Goal: Information Seeking & Learning: Learn about a topic

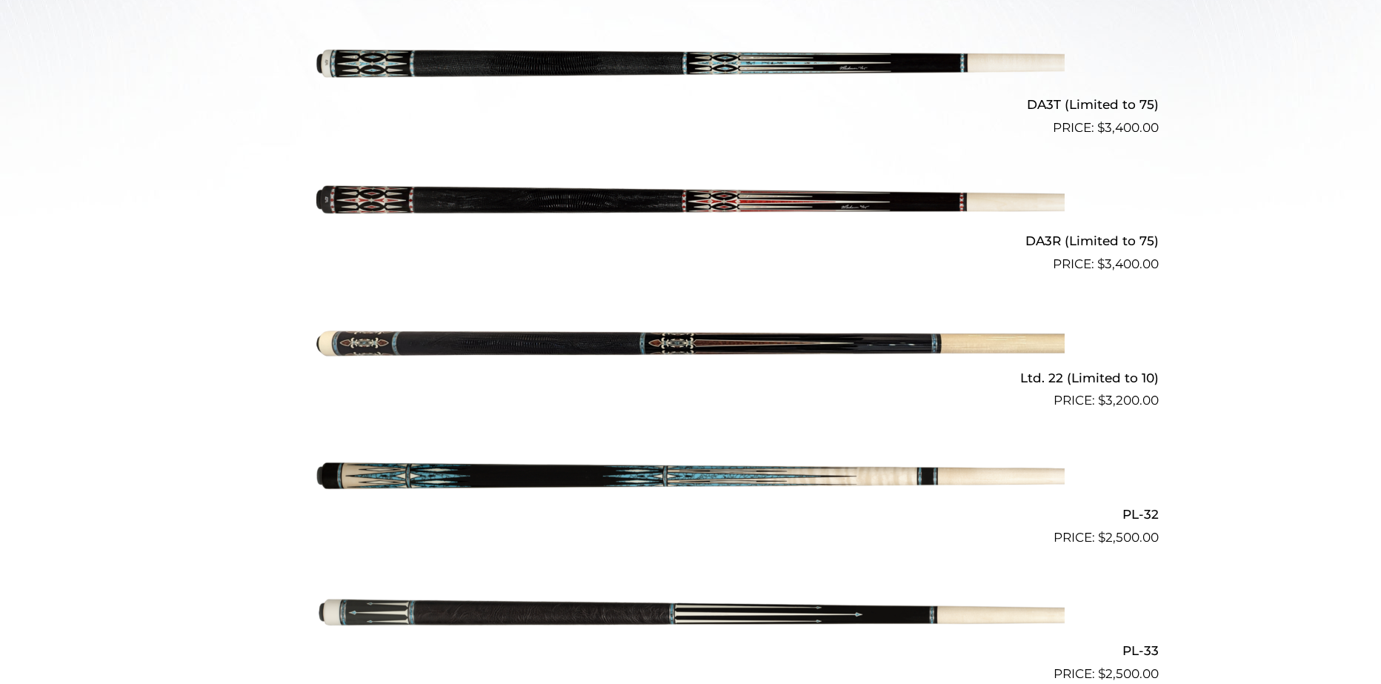
scroll to position [642, 0]
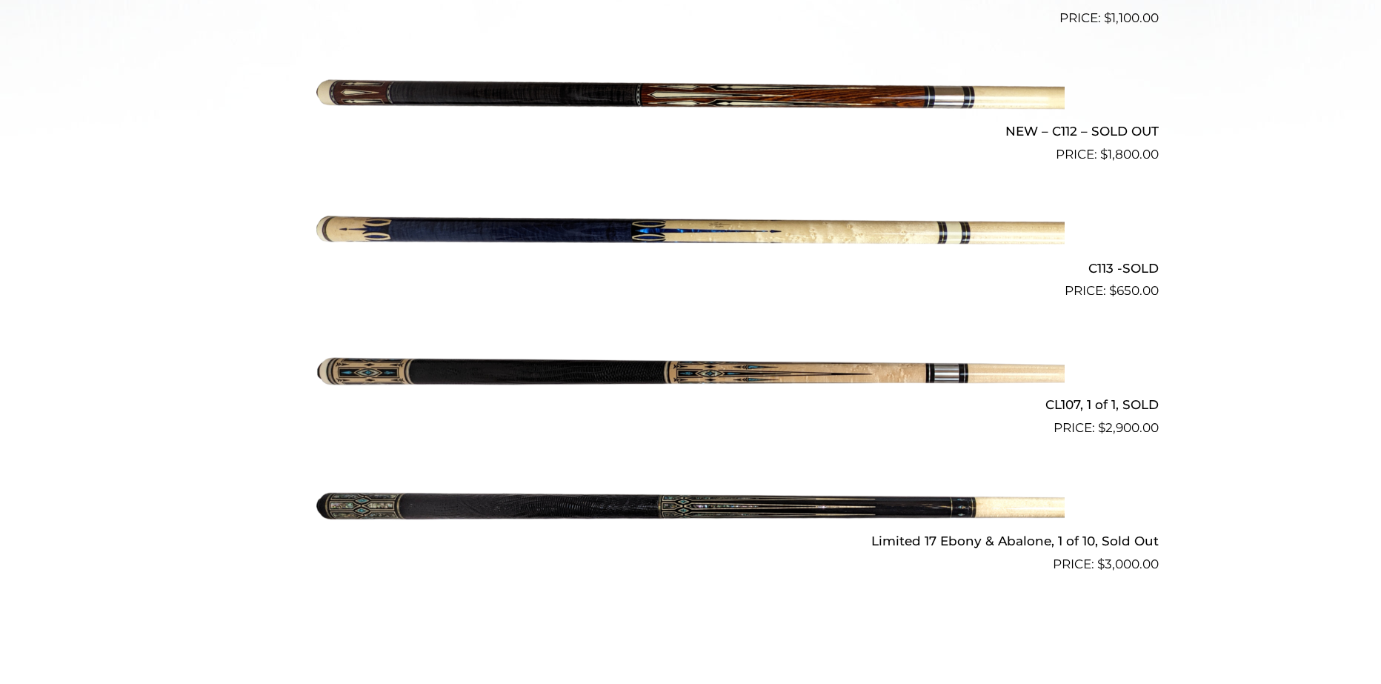
scroll to position [721, 0]
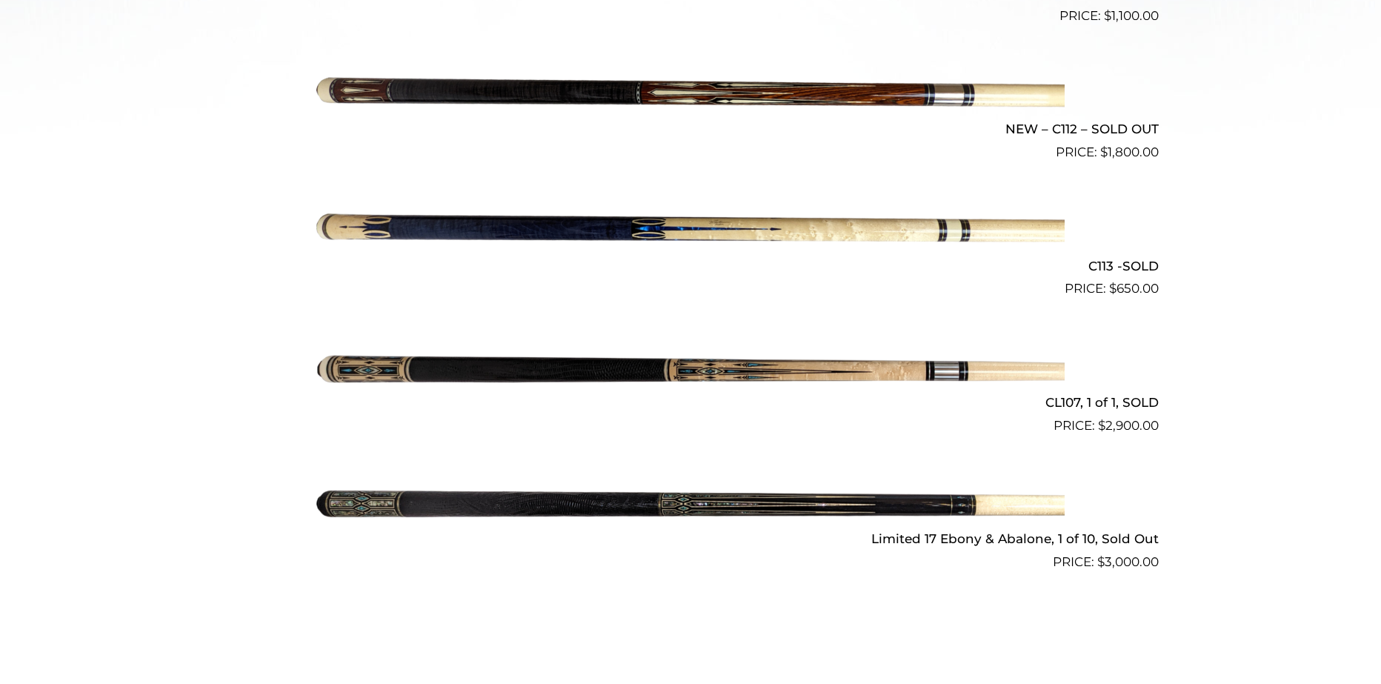
click at [655, 504] on img at bounding box center [690, 504] width 748 height 124
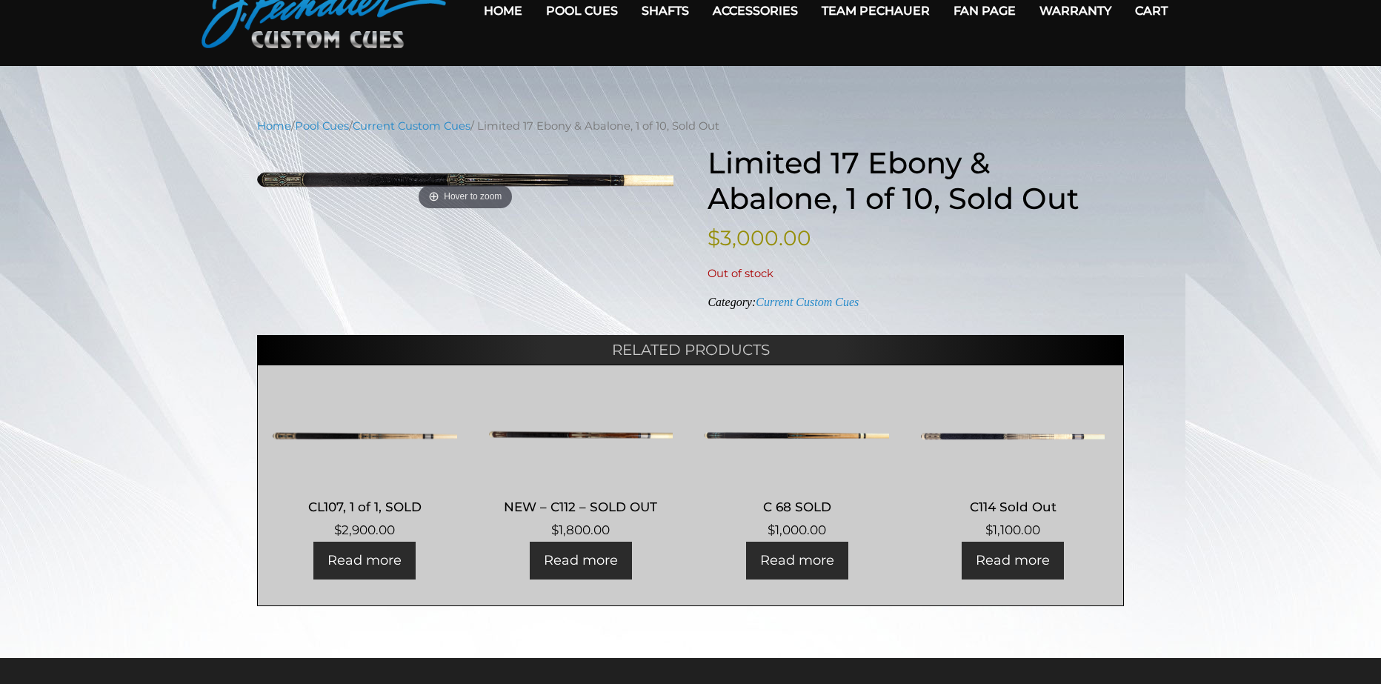
scroll to position [74, 0]
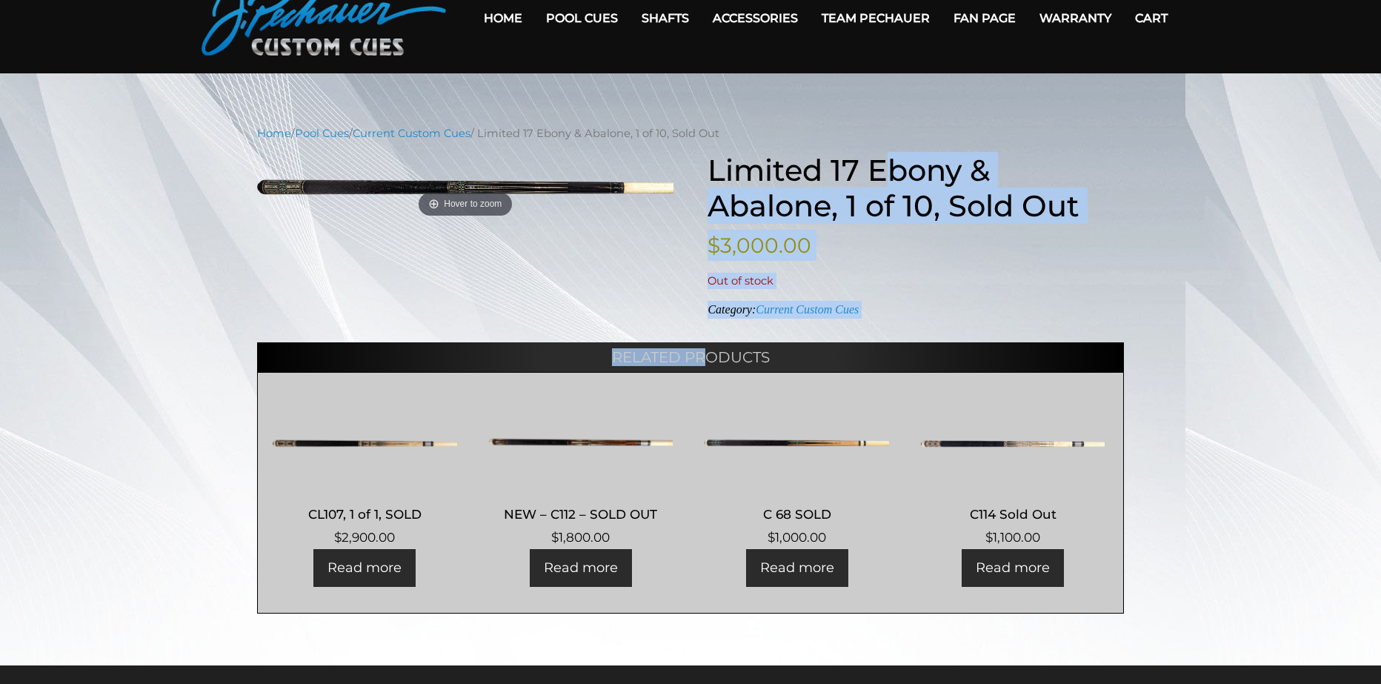
drag, startPoint x: 706, startPoint y: 161, endPoint x: 884, endPoint y: 169, distance: 178.0
click at [884, 169] on div "Hover to zoom Limited 17 Ebony & Abalone, 1 of 10, Sold Out $ 3,000.00 Out of s…" at bounding box center [690, 383] width 867 height 461
click at [884, 169] on h1 "Limited 17 Ebony & Abalone, 1 of 10, Sold Out" at bounding box center [915, 188] width 416 height 71
drag, startPoint x: 719, startPoint y: 170, endPoint x: 734, endPoint y: 171, distance: 15.6
click at [734, 171] on div "Hover to zoom Limited 17 Ebony & Abalone, 1 of 10, Sold Out $ 3,000.00 Out of s…" at bounding box center [690, 383] width 867 height 461
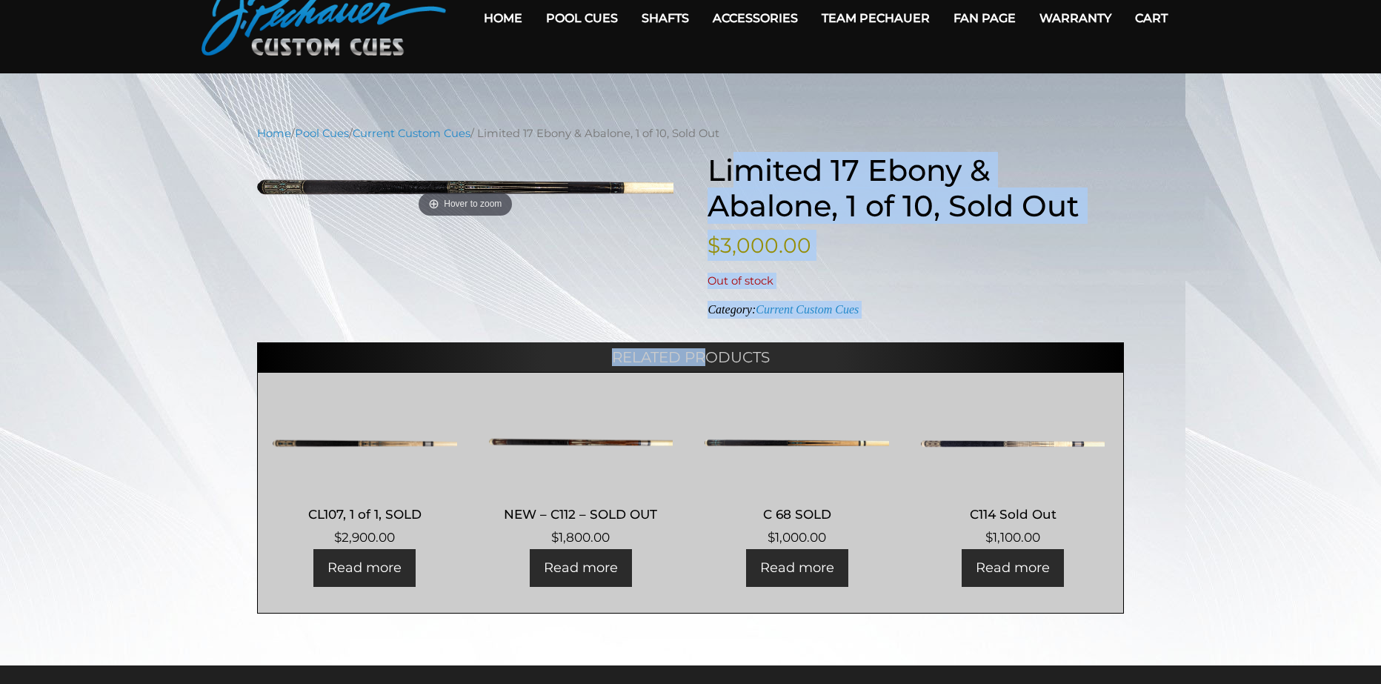
click at [734, 172] on h1 "Limited 17 Ebony & Abalone, 1 of 10, Sold Out" at bounding box center [915, 188] width 416 height 71
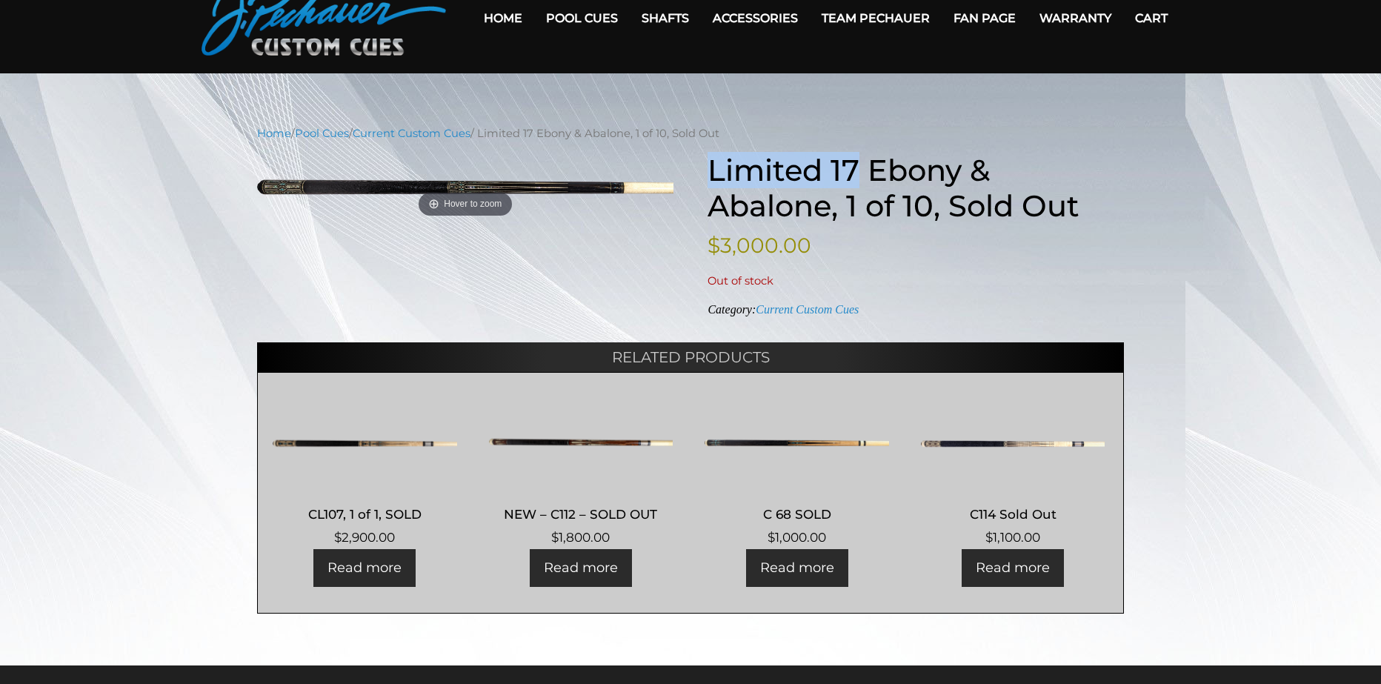
drag, startPoint x: 711, startPoint y: 173, endPoint x: 855, endPoint y: 181, distance: 143.9
click at [855, 181] on h1 "Limited 17 Ebony & Abalone, 1 of 10, Sold Out" at bounding box center [915, 188] width 416 height 71
copy h1 "Limited 17"
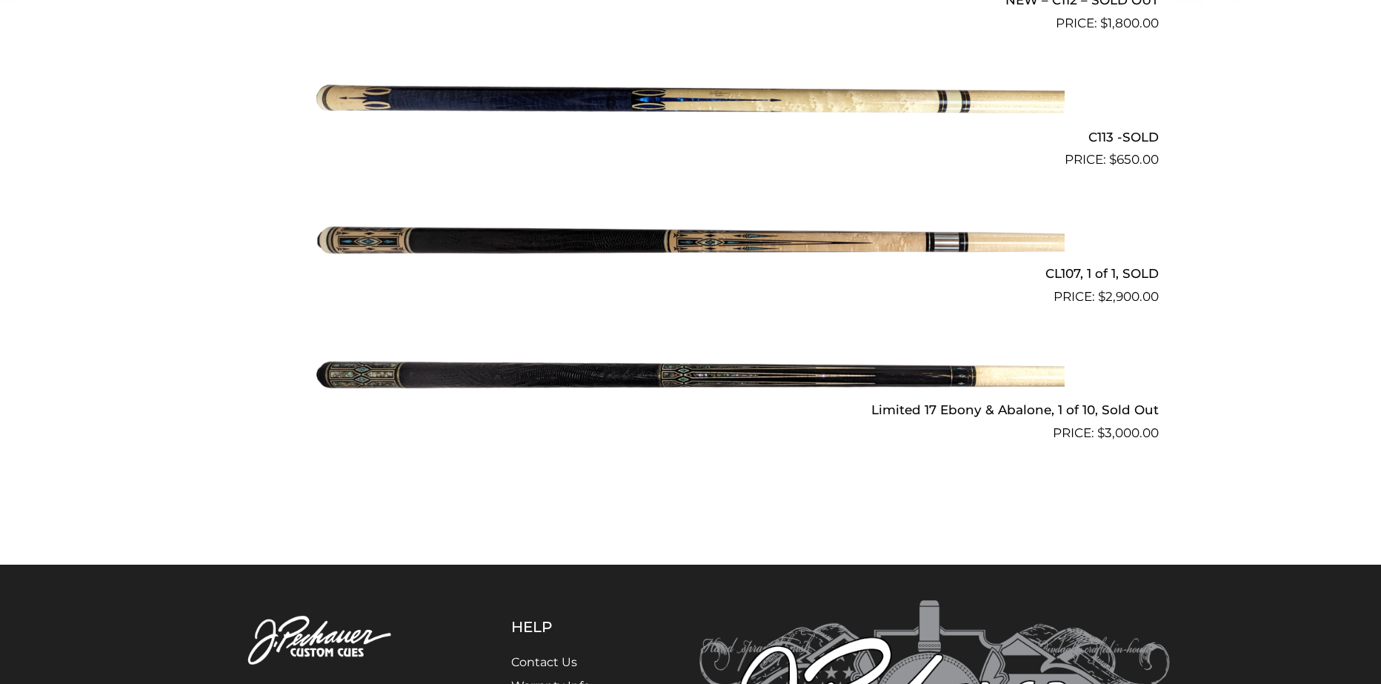
scroll to position [868, 0]
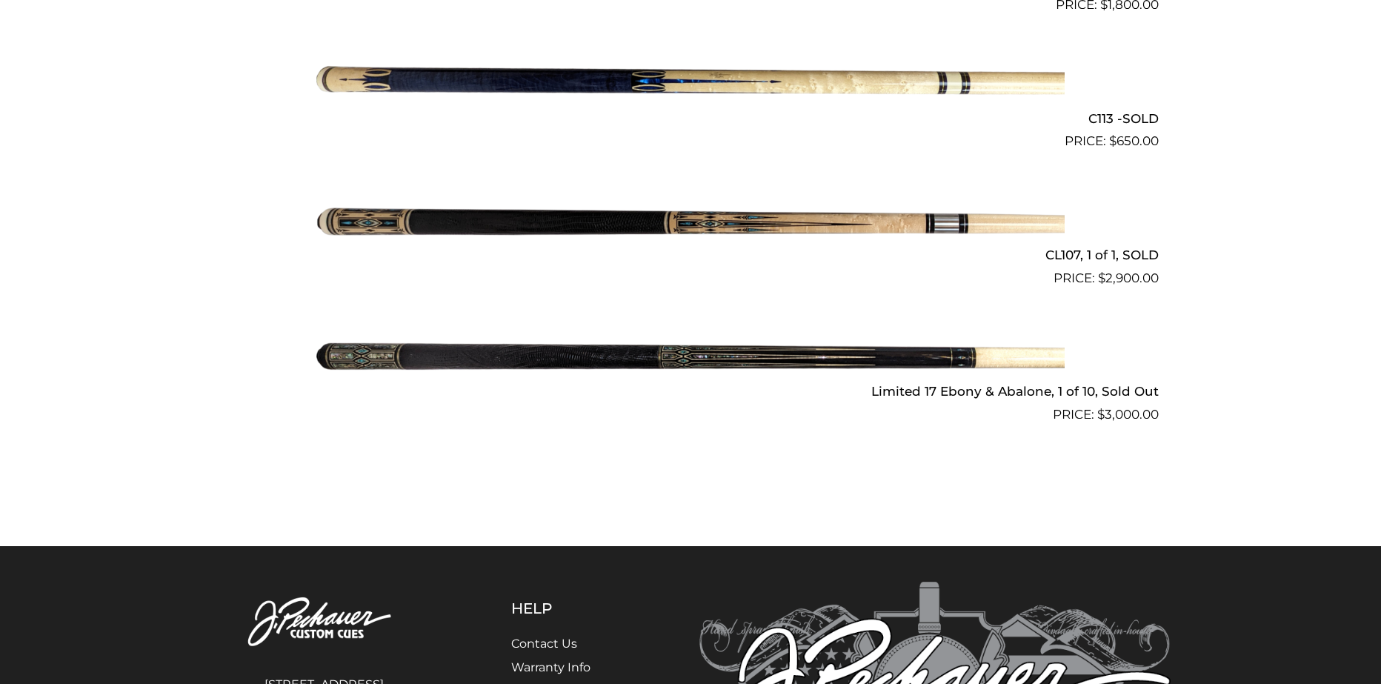
click at [585, 353] on img at bounding box center [690, 356] width 748 height 124
